Goal: Task Accomplishment & Management: Complete application form

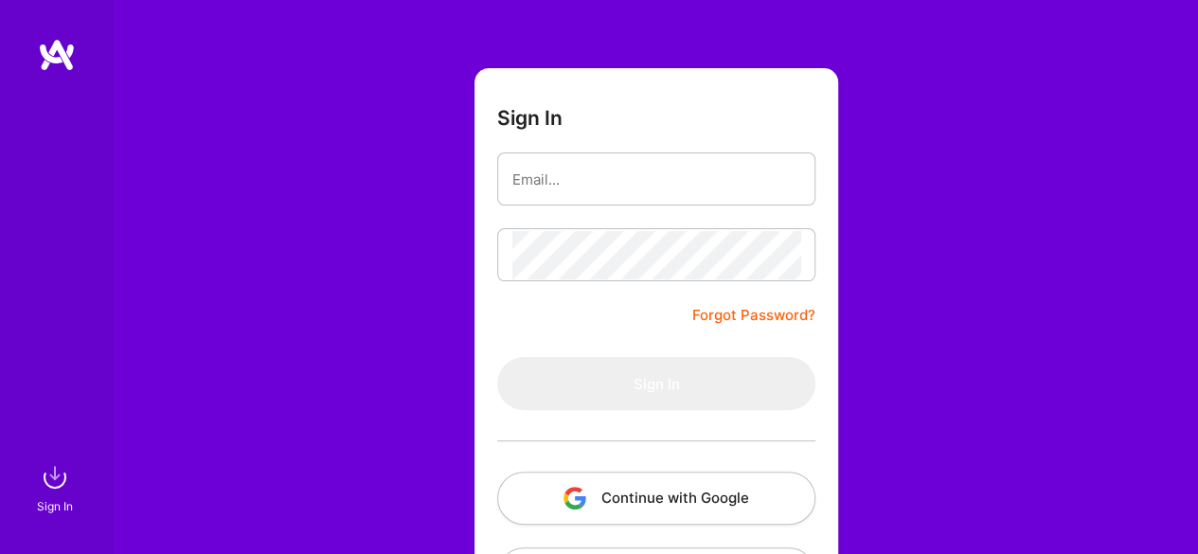
scroll to position [157, 0]
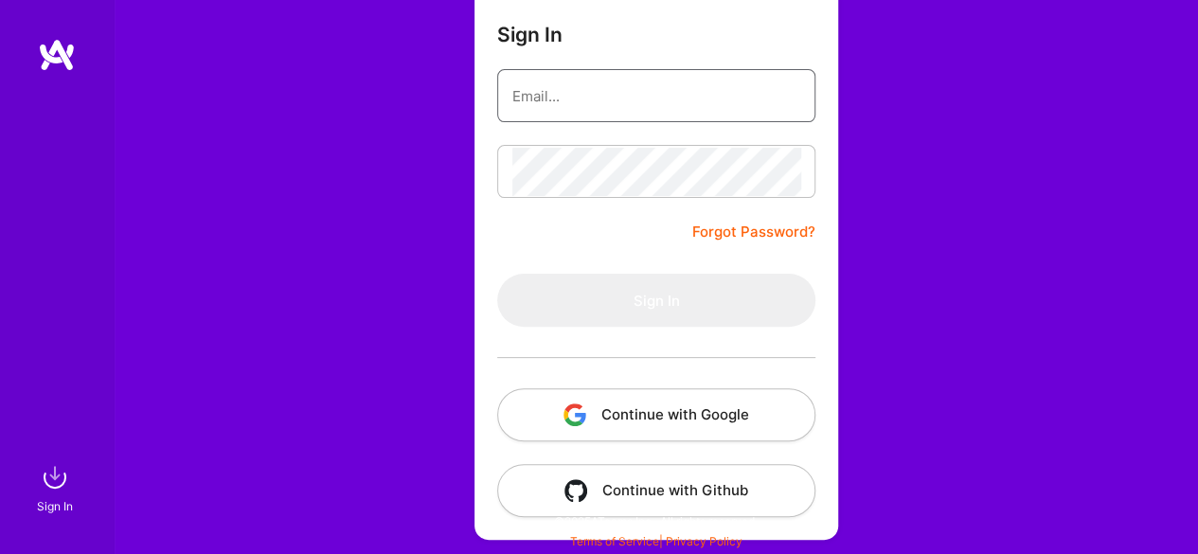
type input "[EMAIL_ADDRESS][DOMAIN_NAME]"
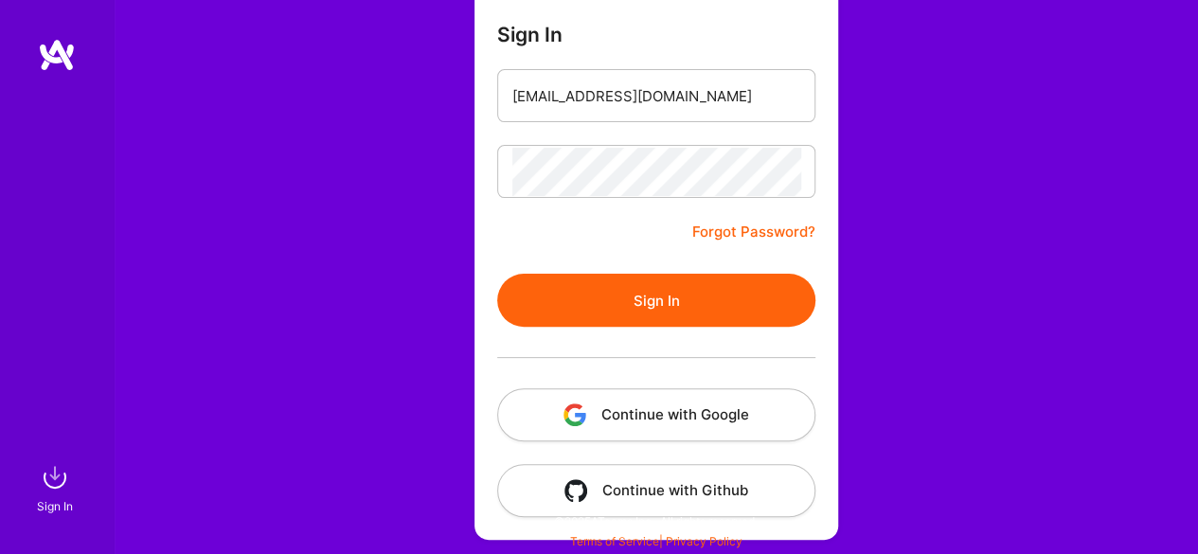
click at [691, 296] on button "Sign In" at bounding box center [656, 300] width 318 height 53
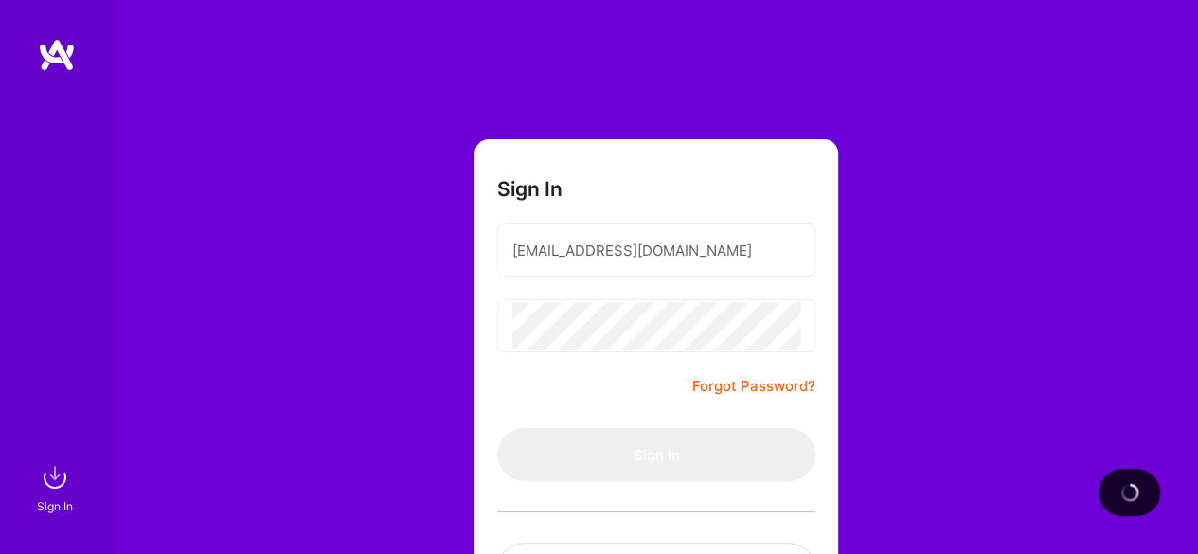
scroll to position [0, 0]
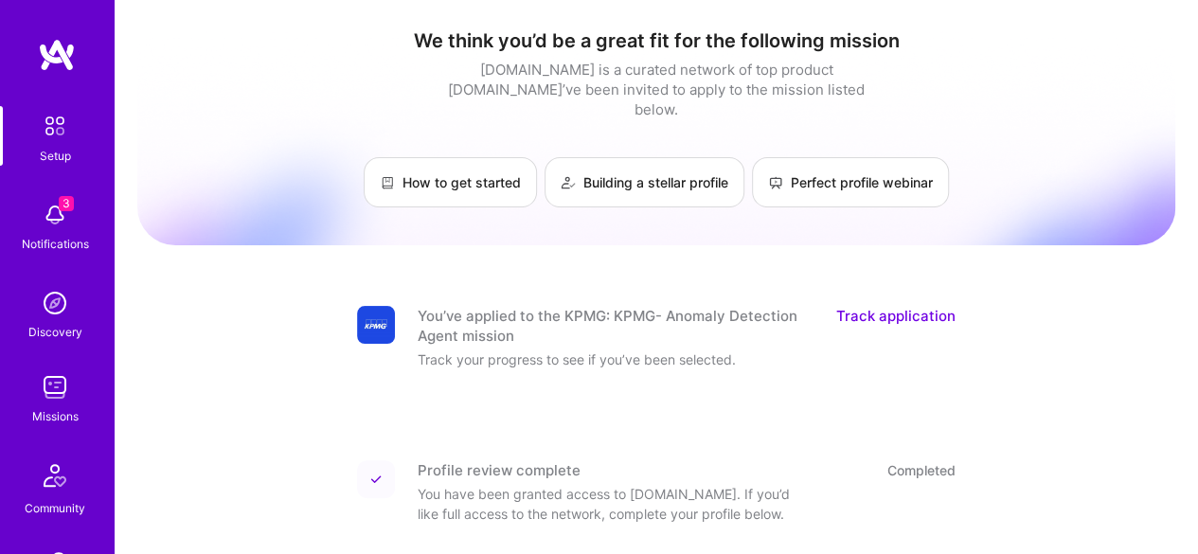
click at [893, 306] on link "Track application" at bounding box center [895, 326] width 119 height 40
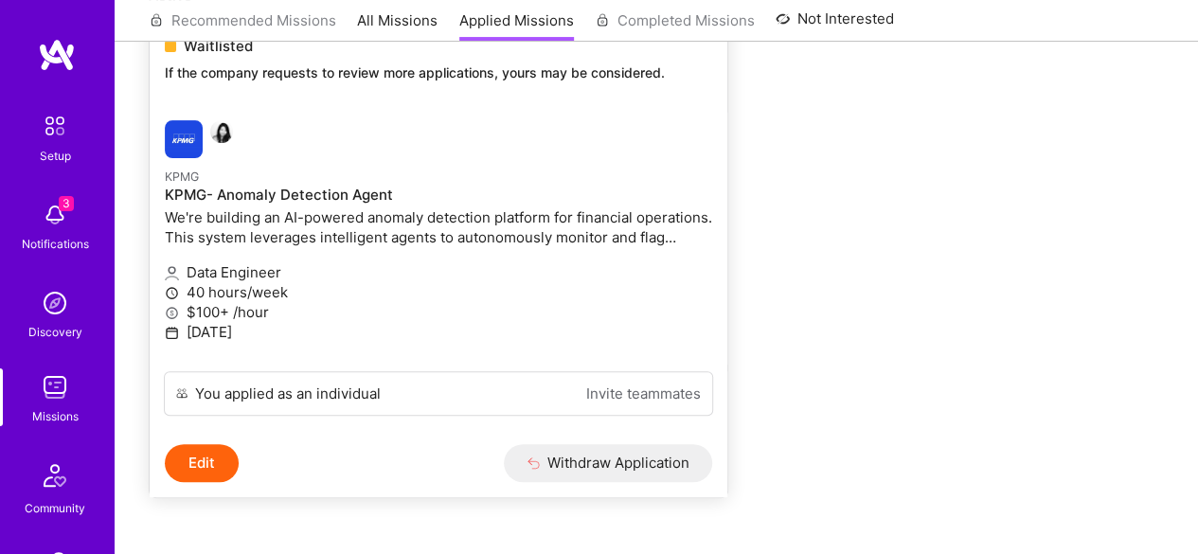
scroll to position [270, 0]
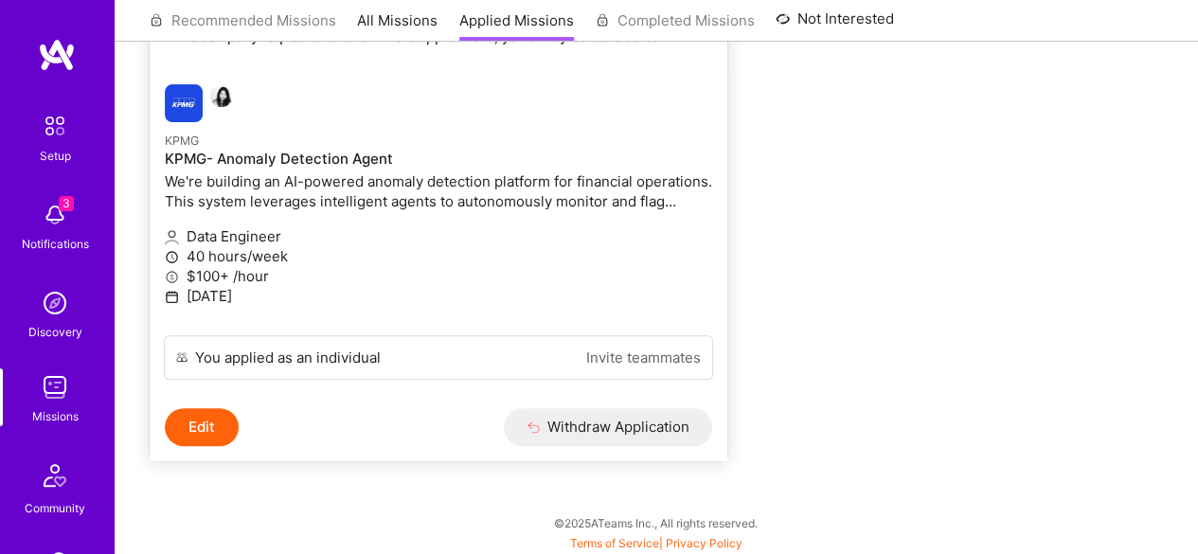
click at [600, 350] on link "Invite teammates" at bounding box center [643, 357] width 115 height 20
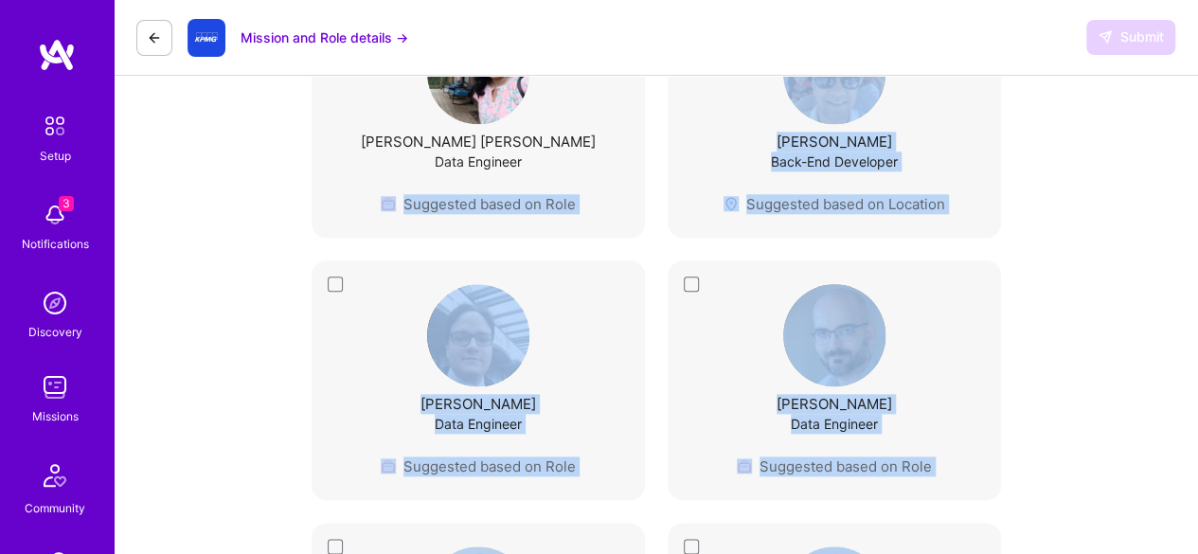
scroll to position [1020, 0]
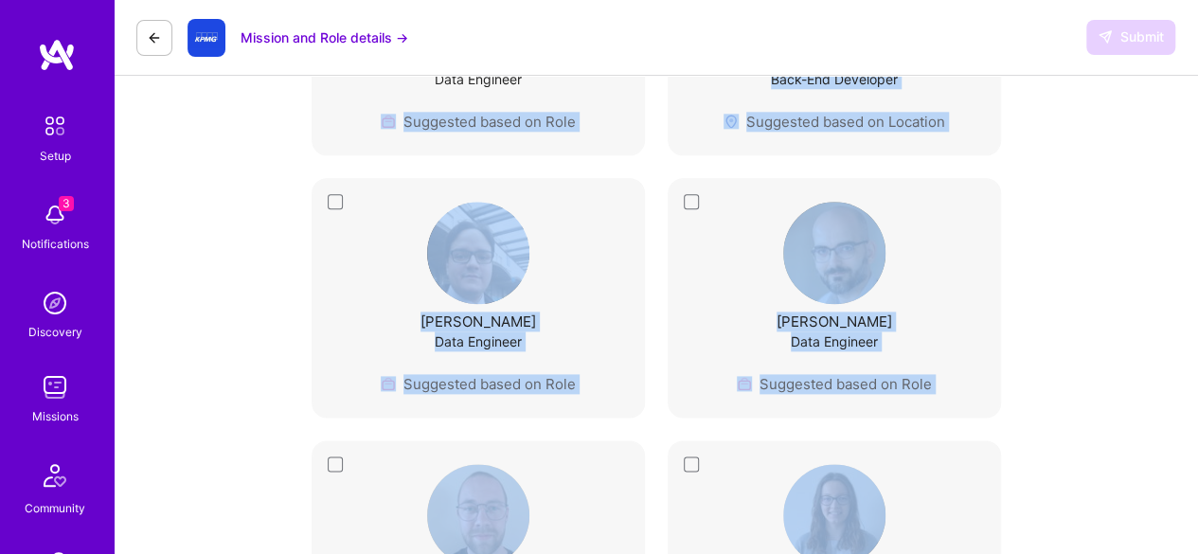
drag, startPoint x: 222, startPoint y: 542, endPoint x: 1024, endPoint y: 510, distance: 803.4
click at [966, 537] on div "[PERSON_NAME] Data Engineer Suggested based on Role" at bounding box center [834, 560] width 286 height 192
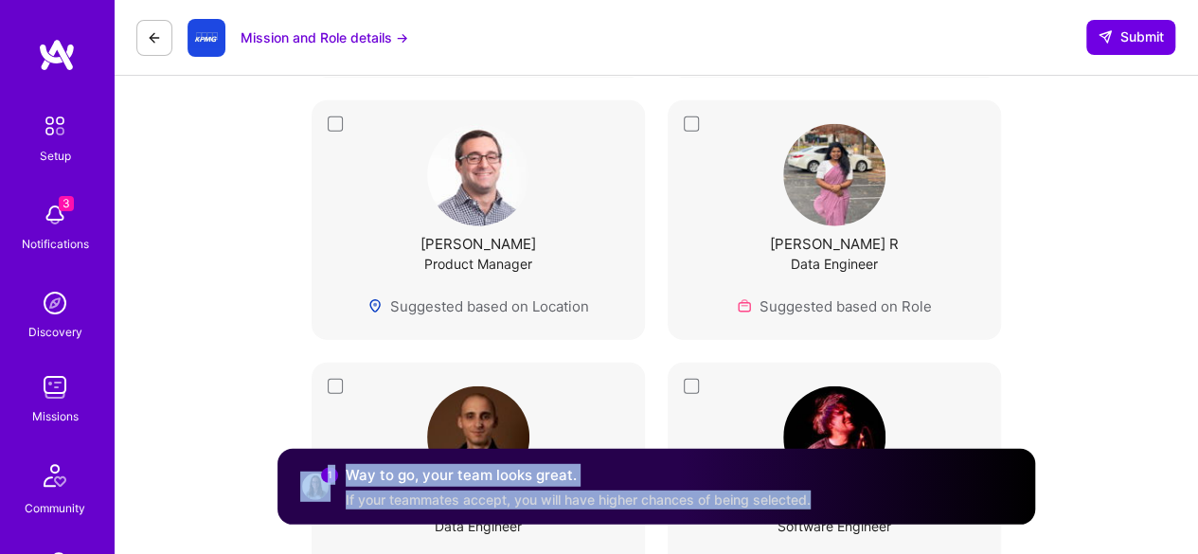
drag, startPoint x: 981, startPoint y: 551, endPoint x: 1211, endPoint y: 598, distance: 234.9
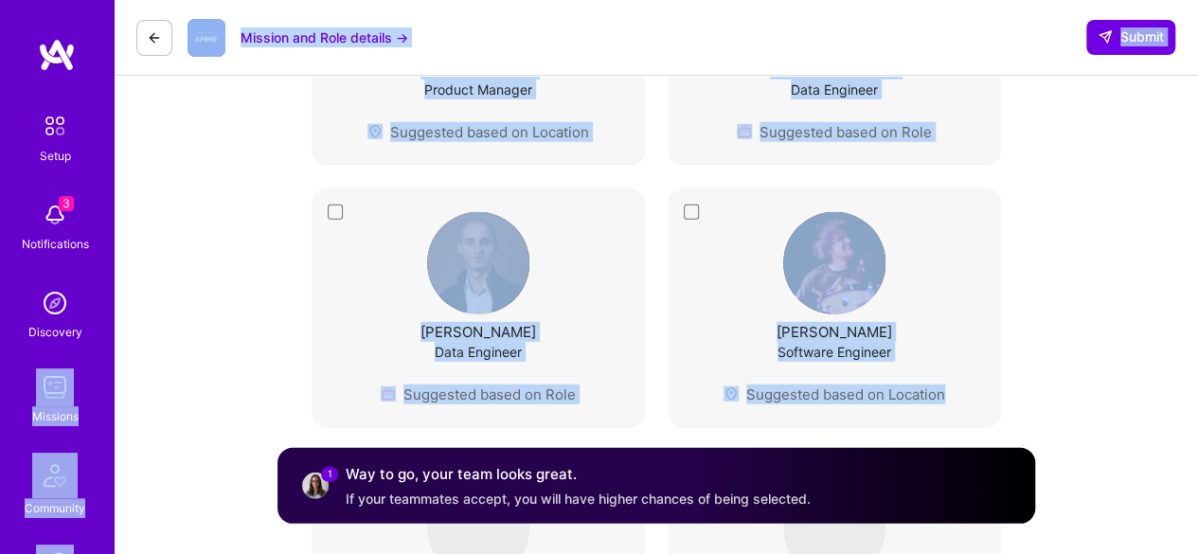
drag, startPoint x: 0, startPoint y: 359, endPoint x: 974, endPoint y: 394, distance: 974.7
click at [974, 394] on div "3 Setup 3 Notifications Discovery Missions Community Invite [DOMAIN_NAME] Profi…" at bounding box center [599, 348] width 1198 height 5861
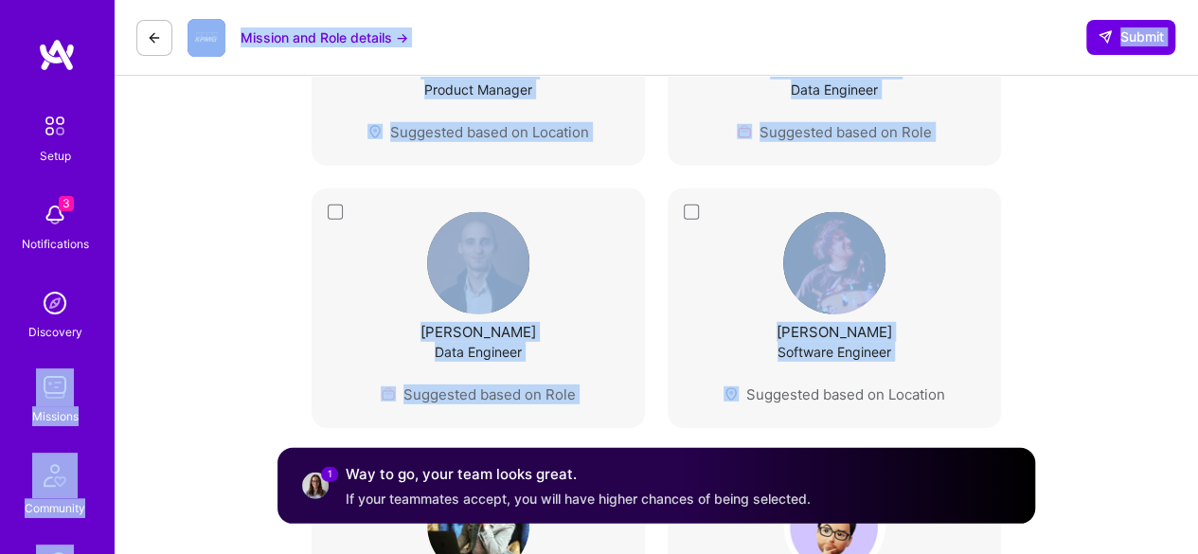
scroll to position [2098, 0]
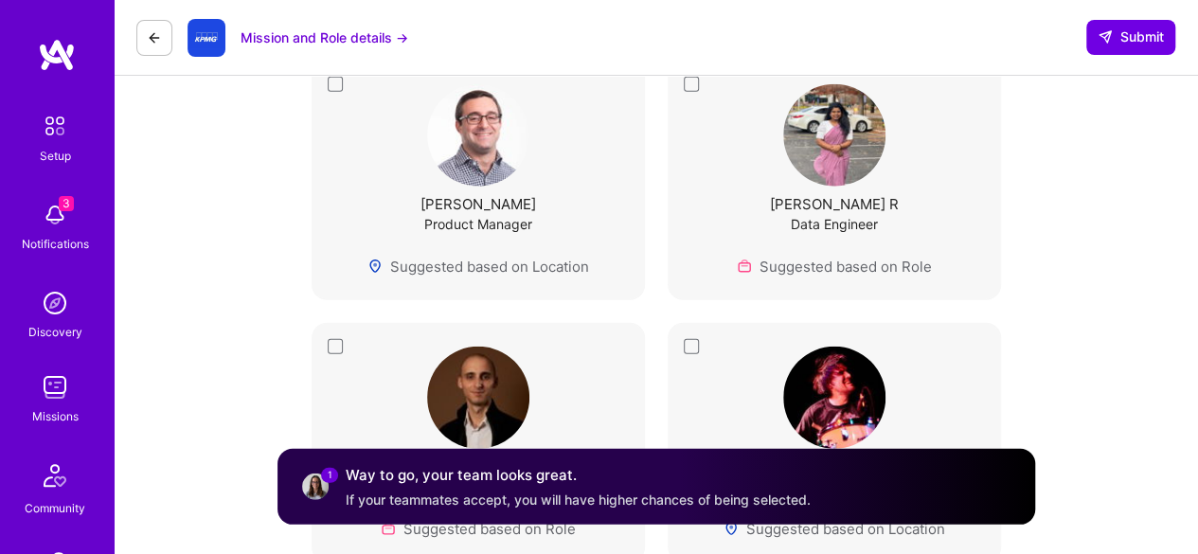
scroll to position [2448, 0]
click at [553, 488] on div "Way to go, your team looks great. If your teammates accept, you will have highe…" at bounding box center [578, 485] width 465 height 45
click at [320, 488] on img at bounding box center [315, 485] width 30 height 30
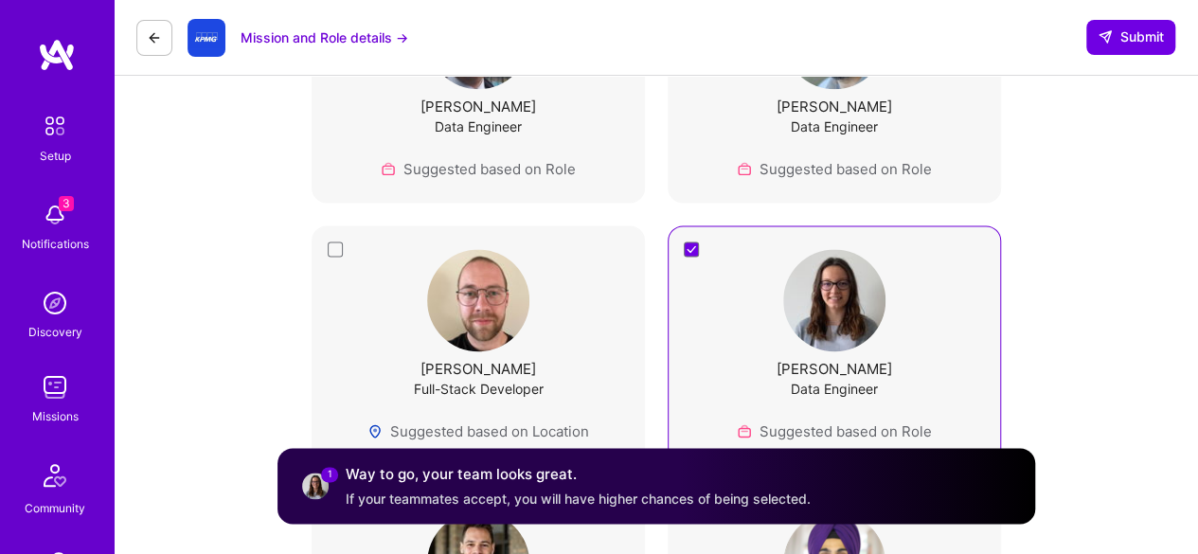
scroll to position [1323, 0]
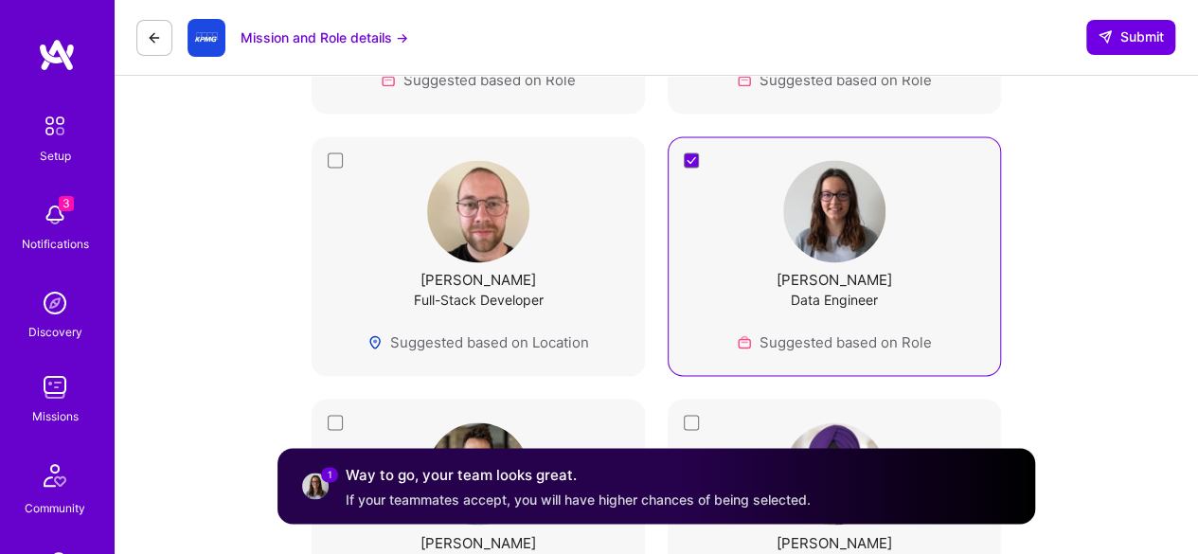
click at [686, 159] on div "[PERSON_NAME] Data Engineer Suggested based on Role" at bounding box center [833, 256] width 333 height 240
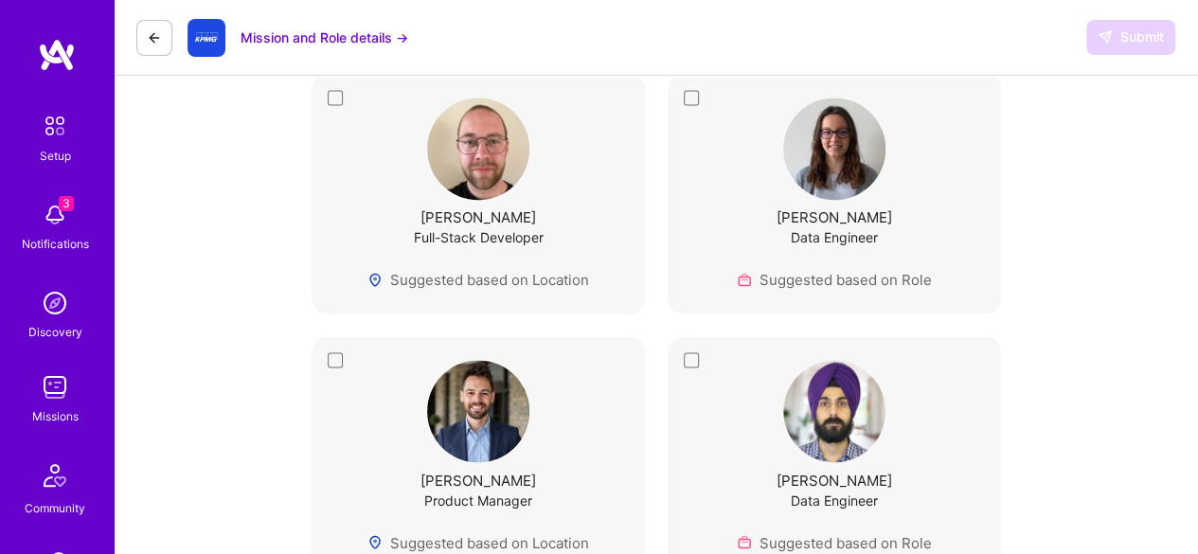
scroll to position [1388, 0]
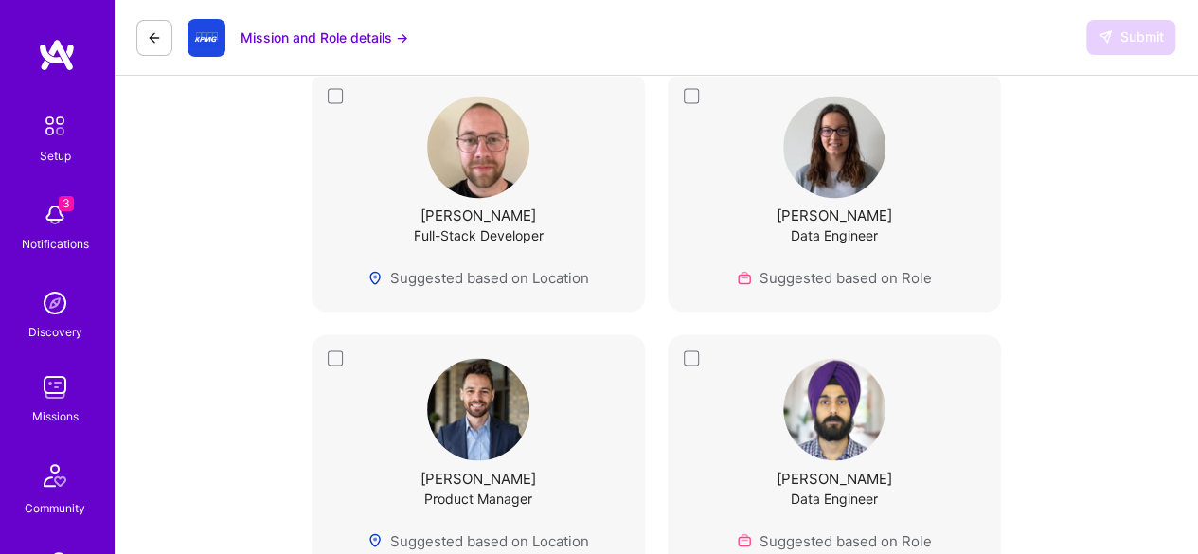
click at [511, 413] on img at bounding box center [478, 409] width 102 height 102
click at [335, 339] on div "[PERSON_NAME] Product Manager Suggested based on Location" at bounding box center [477, 454] width 333 height 240
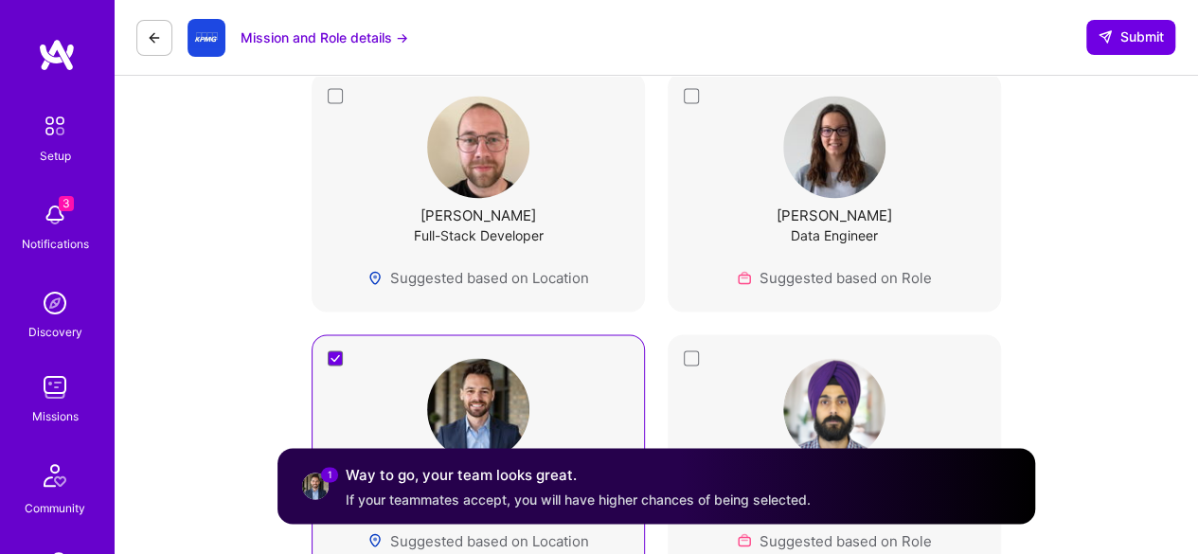
click at [337, 351] on div "[PERSON_NAME] Product Manager Suggested based on Location" at bounding box center [477, 454] width 333 height 240
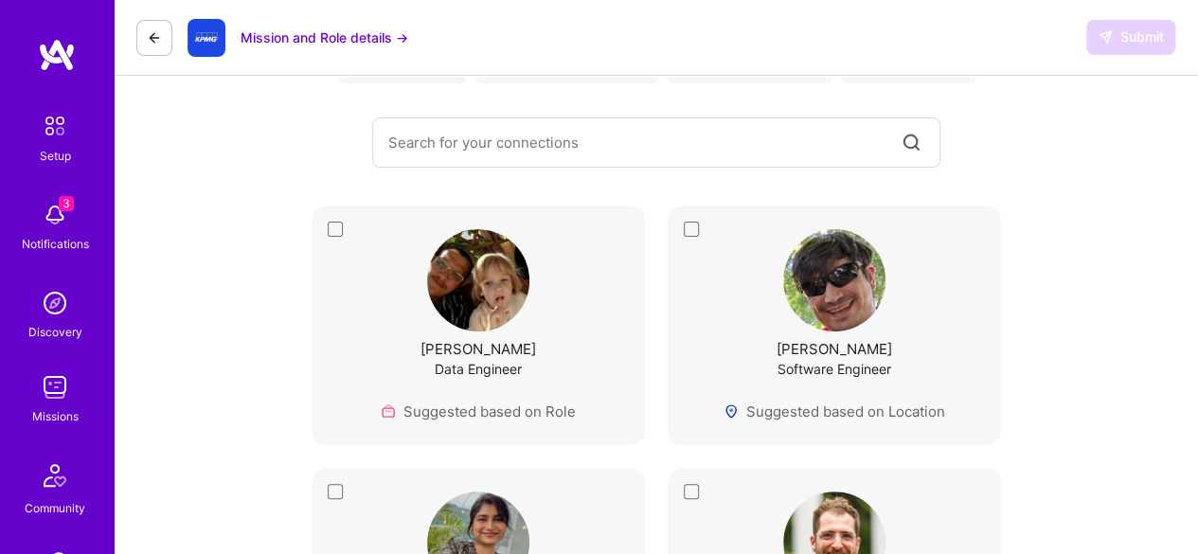
scroll to position [204, 0]
click at [340, 232] on div "[PERSON_NAME] Data Engineer Suggested based on Role" at bounding box center [478, 326] width 286 height 192
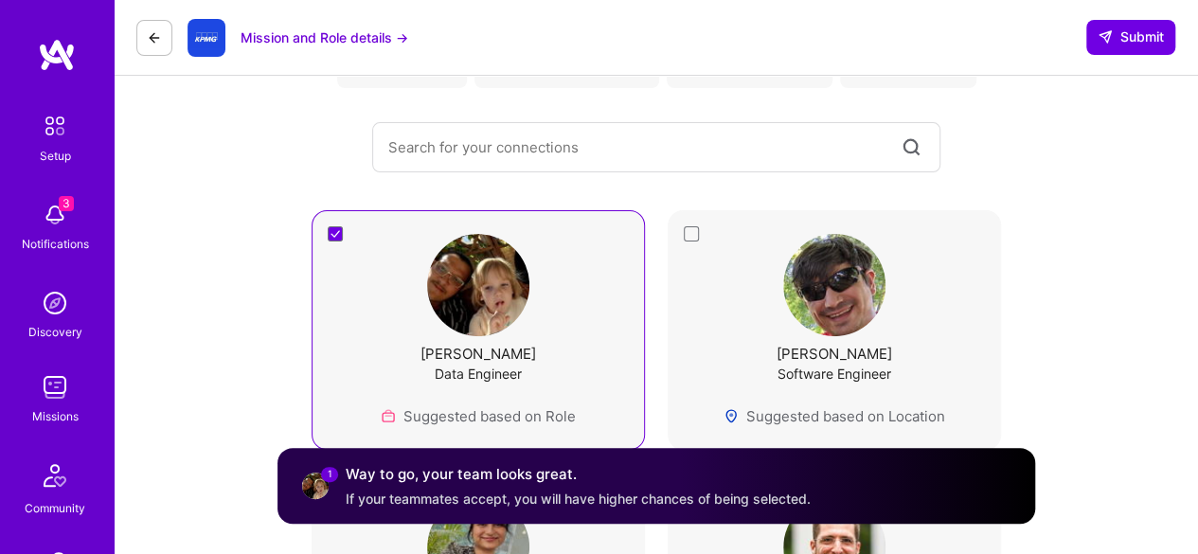
scroll to position [199, 0]
